Goal: Check status: Check status

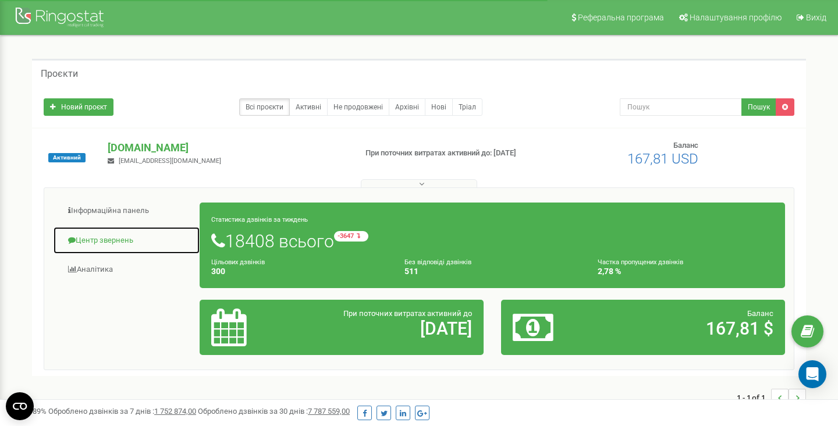
click at [98, 245] on link "Центр звернень" at bounding box center [126, 241] width 147 height 29
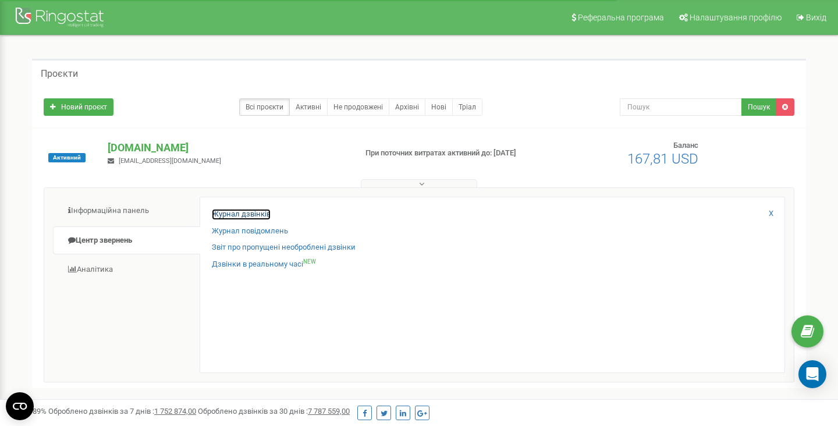
click at [224, 216] on link "Журнал дзвінків" at bounding box center [241, 214] width 59 height 11
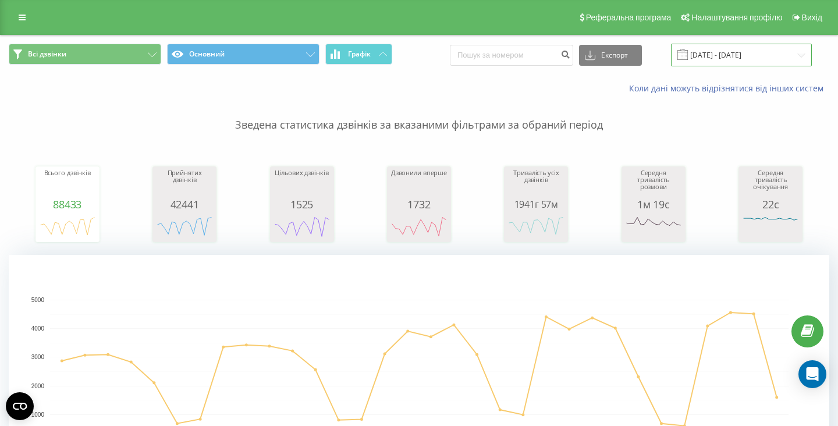
click at [751, 56] on input "[DATE] - [DATE]" at bounding box center [741, 55] width 141 height 23
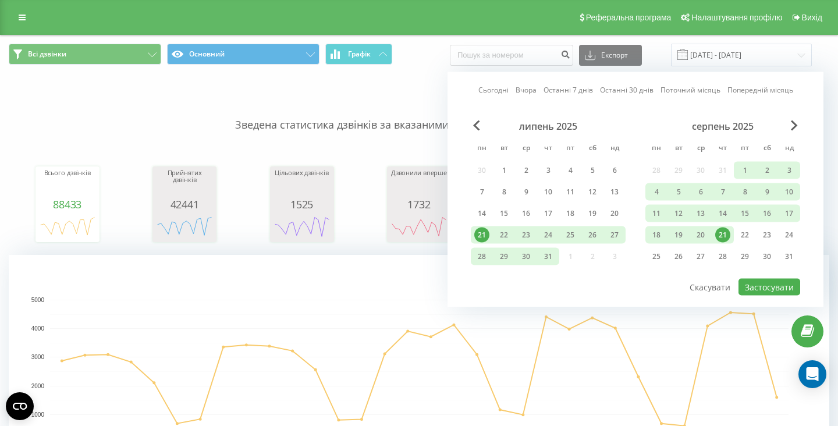
click at [498, 93] on link "Сьогодні" at bounding box center [494, 89] width 30 height 11
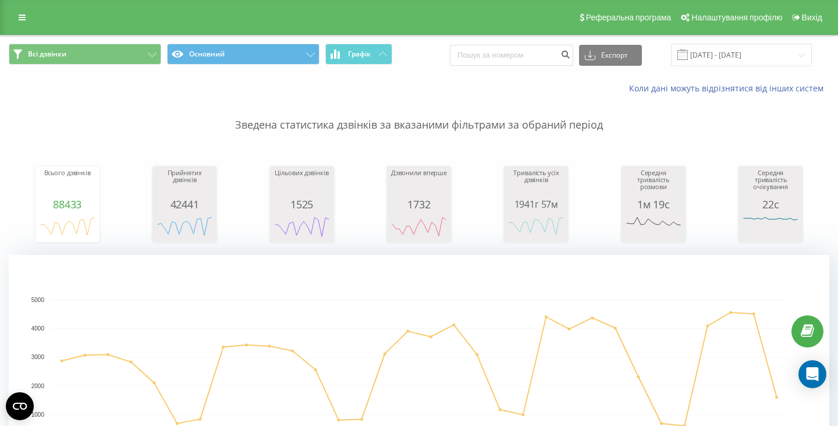
click at [407, 89] on div "Коли дані можуть відрізнятися вiд інших систем" at bounding box center [575, 89] width 523 height 12
